Goal: Find specific page/section: Find specific page/section

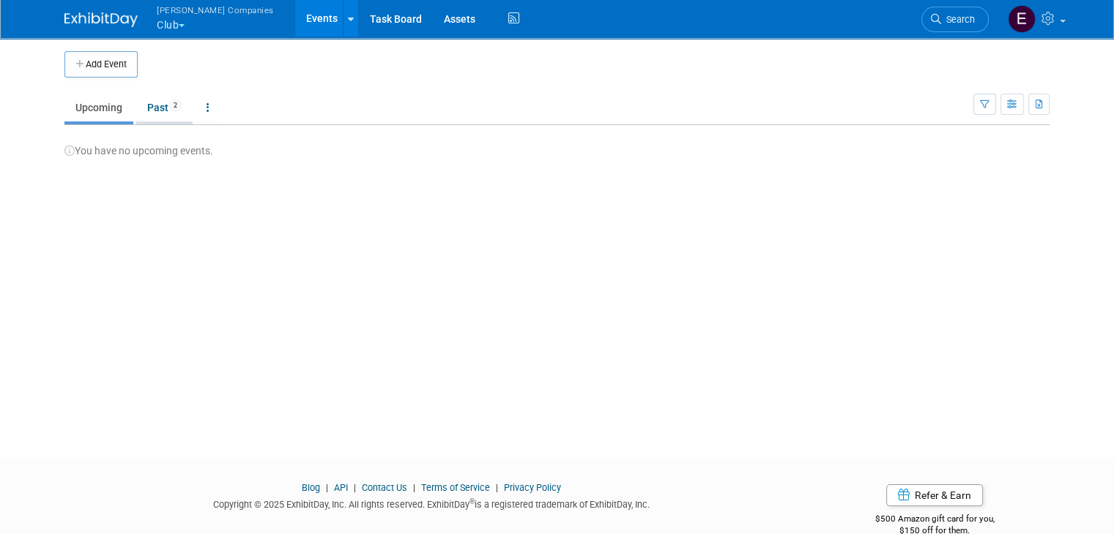
click at [140, 112] on link "Past 2" at bounding box center [164, 108] width 56 height 28
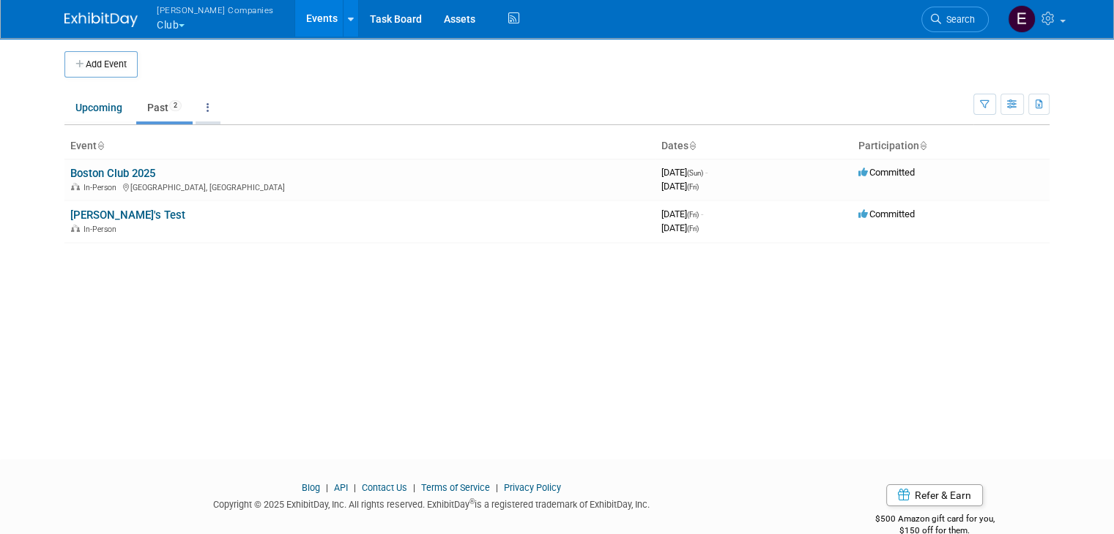
click at [195, 105] on link at bounding box center [207, 108] width 25 height 28
click at [216, 140] on link "All Events 2 Past and Upcoming" at bounding box center [253, 141] width 116 height 32
